Goal: Task Accomplishment & Management: Manage account settings

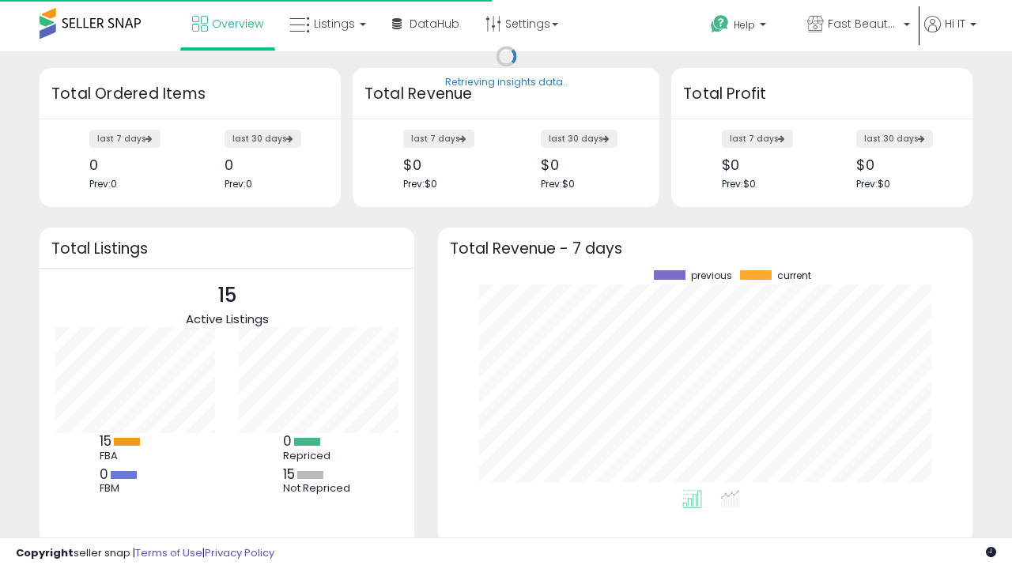
scroll to position [220, 503]
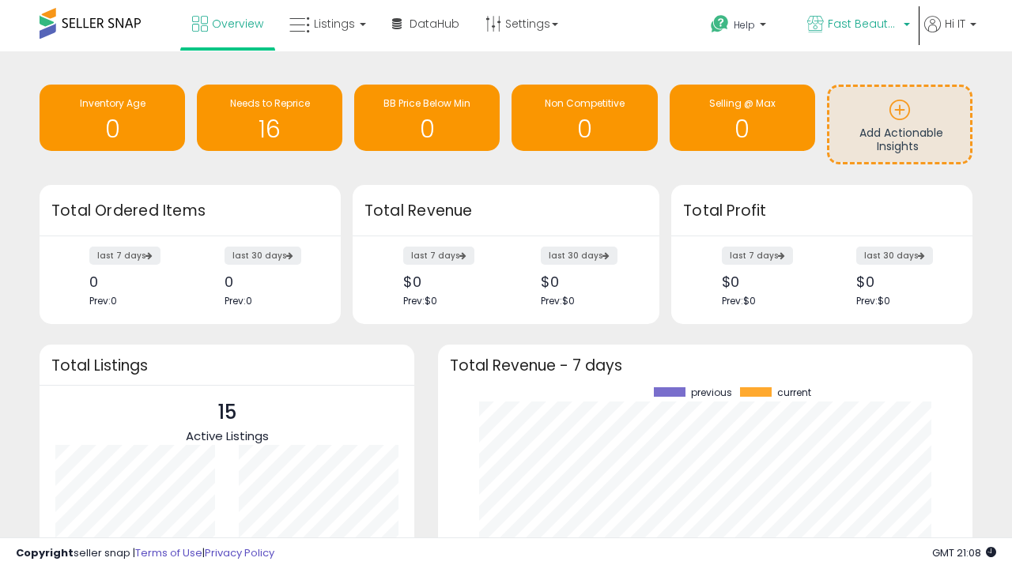
click at [857, 25] on span "Fast Beauty ([GEOGRAPHIC_DATA])" at bounding box center [863, 24] width 71 height 16
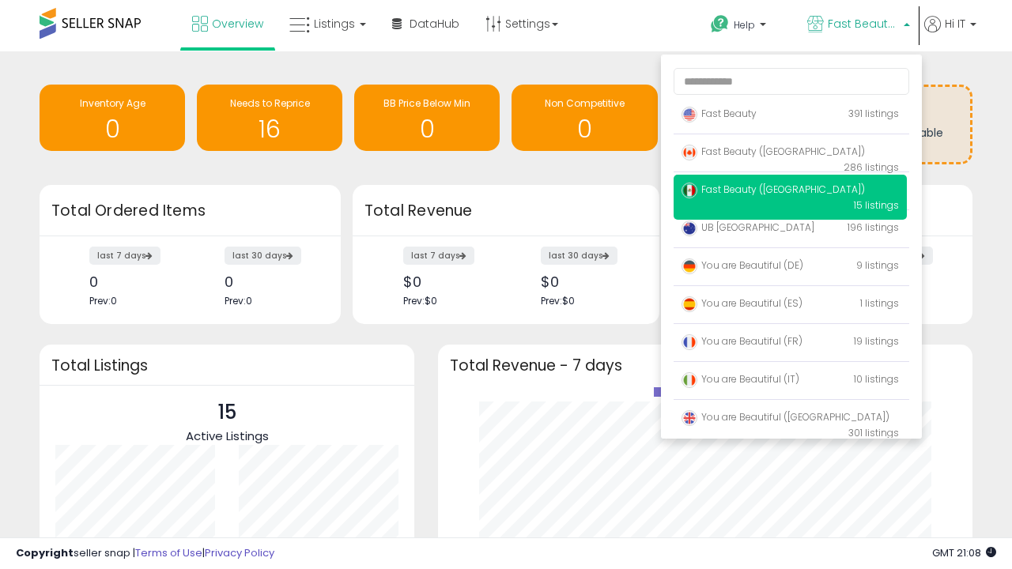
click at [790, 382] on span "You are Beautiful (IT)" at bounding box center [741, 378] width 118 height 13
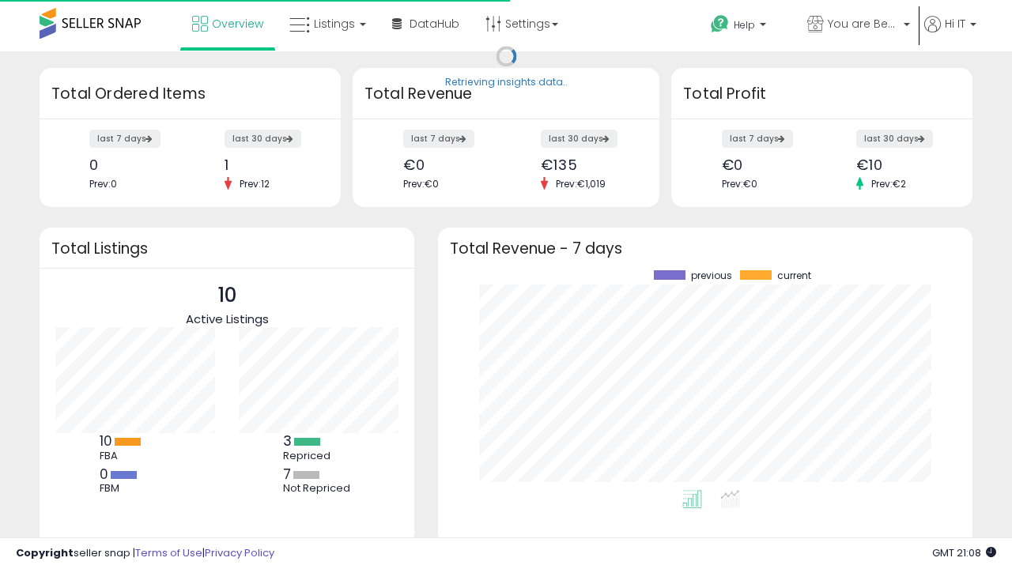
scroll to position [220, 503]
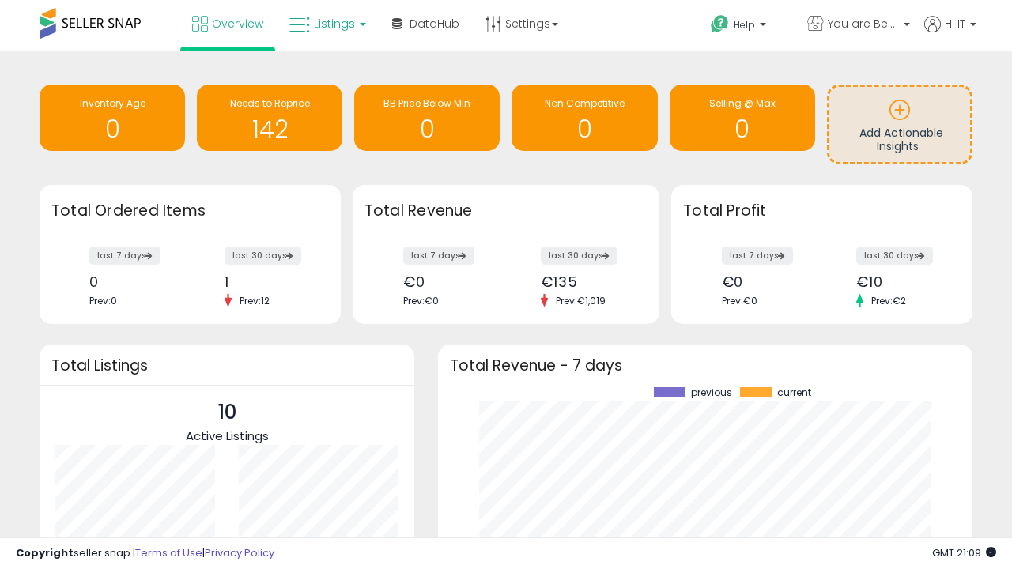
click at [326, 24] on span "Listings" at bounding box center [334, 24] width 41 height 16
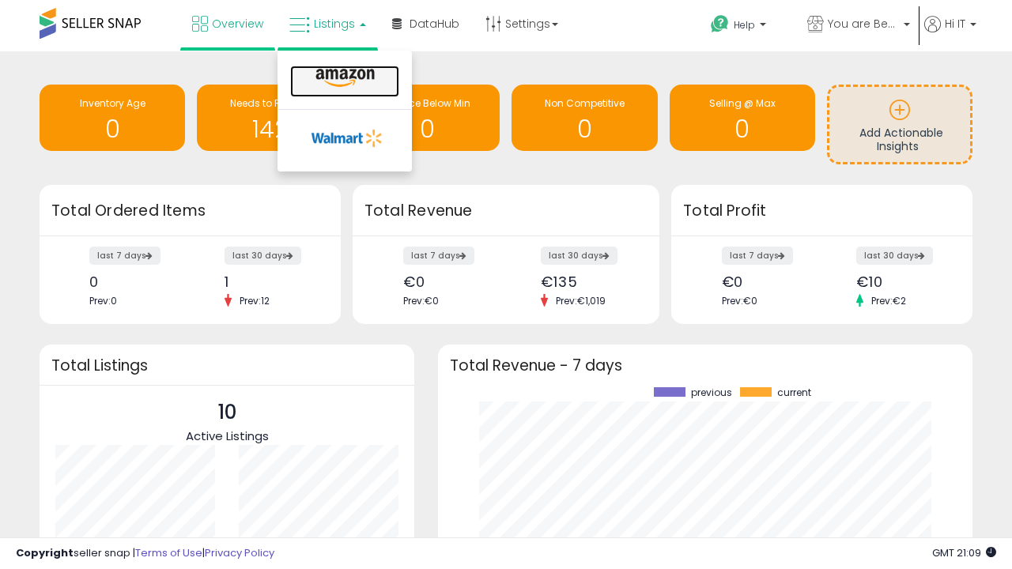
click at [343, 78] on icon at bounding box center [345, 78] width 69 height 21
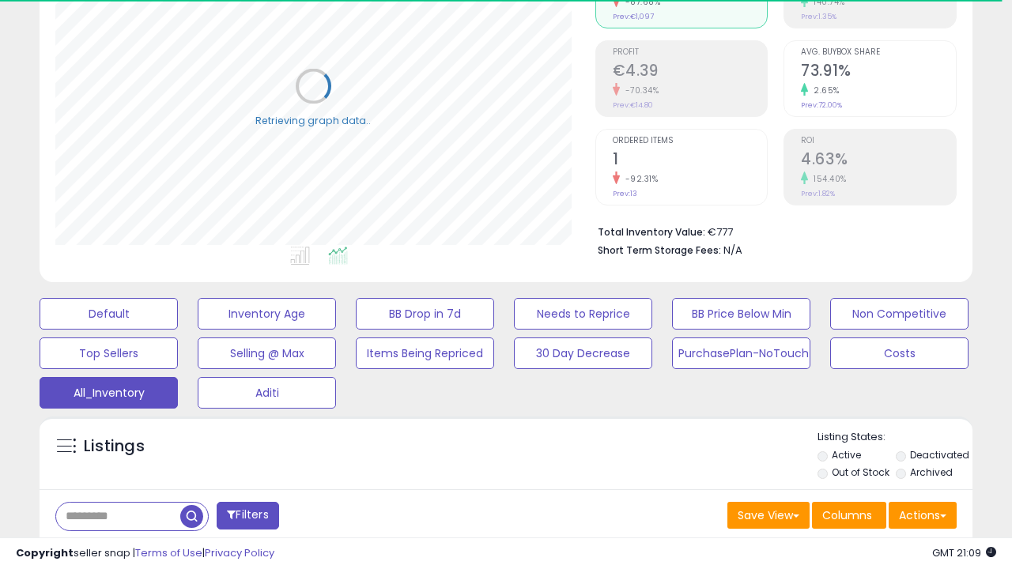
click at [112, 549] on span "Last 30 Days" at bounding box center [115, 557] width 69 height 16
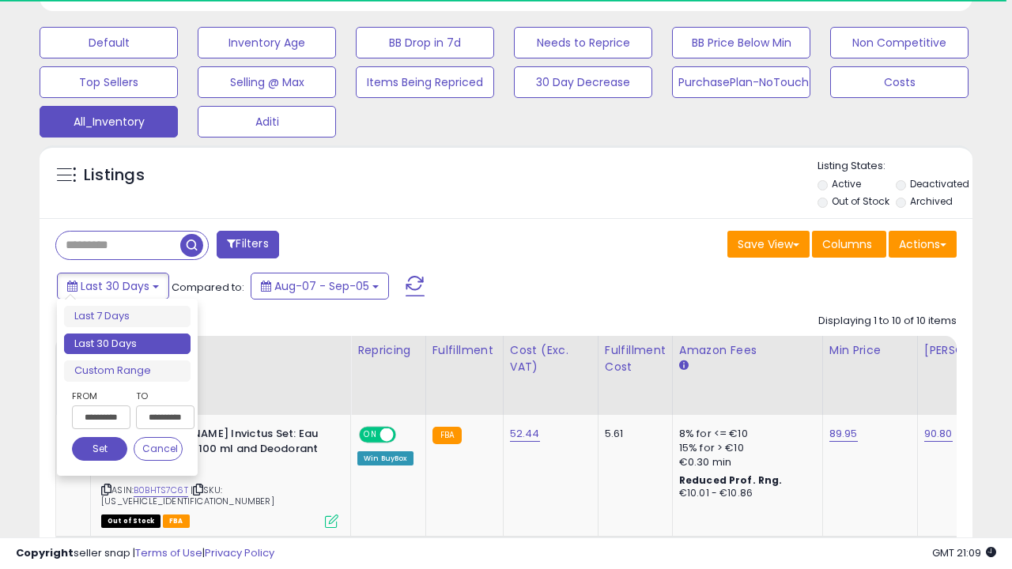
click at [127, 344] on li "Last 30 Days" at bounding box center [127, 344] width 126 height 21
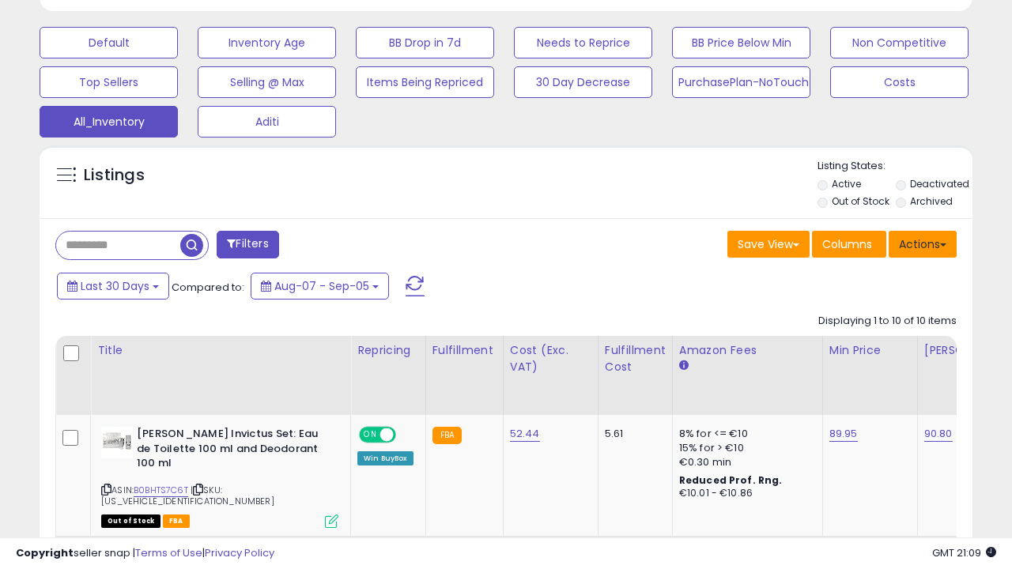
click at [923, 243] on button "Actions" at bounding box center [923, 244] width 68 height 27
